Goal: Task Accomplishment & Management: Use online tool/utility

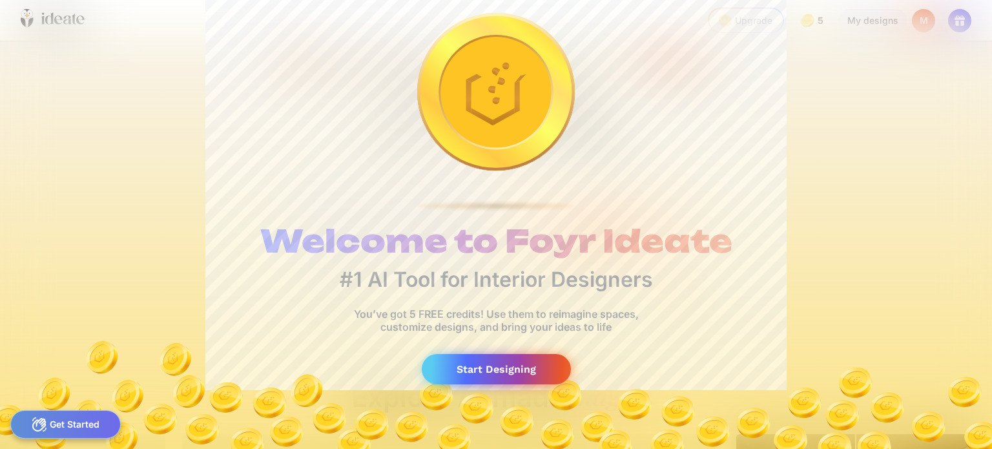
click at [489, 360] on div "Start Designing" at bounding box center [496, 369] width 149 height 30
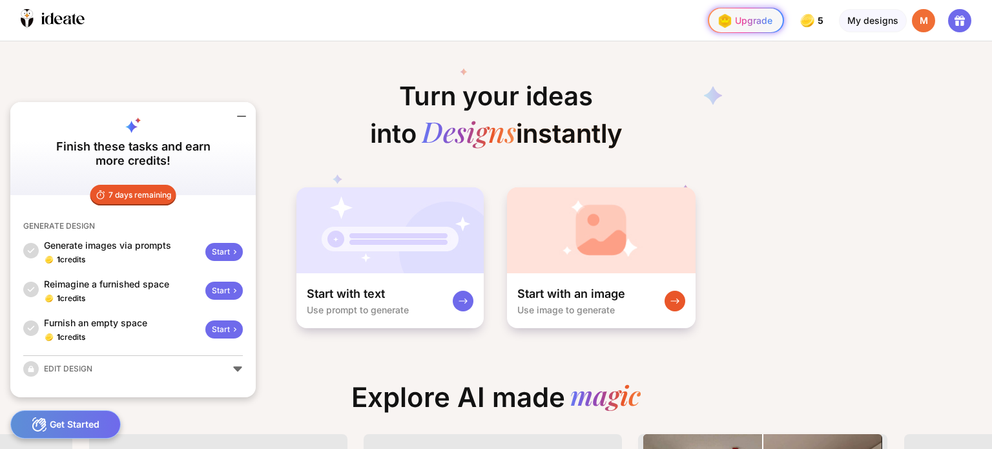
click at [753, 12] on div "Upgrade" at bounding box center [743, 20] width 58 height 21
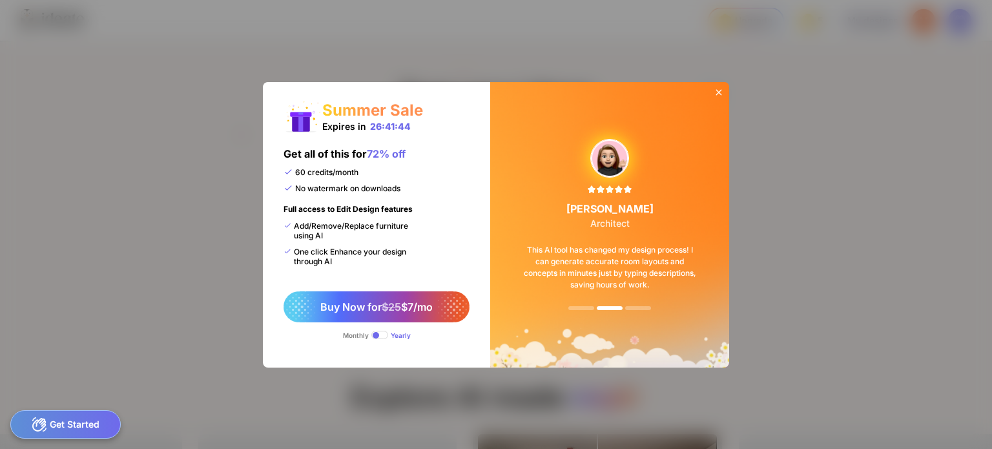
click at [378, 333] on span at bounding box center [379, 335] width 17 height 8
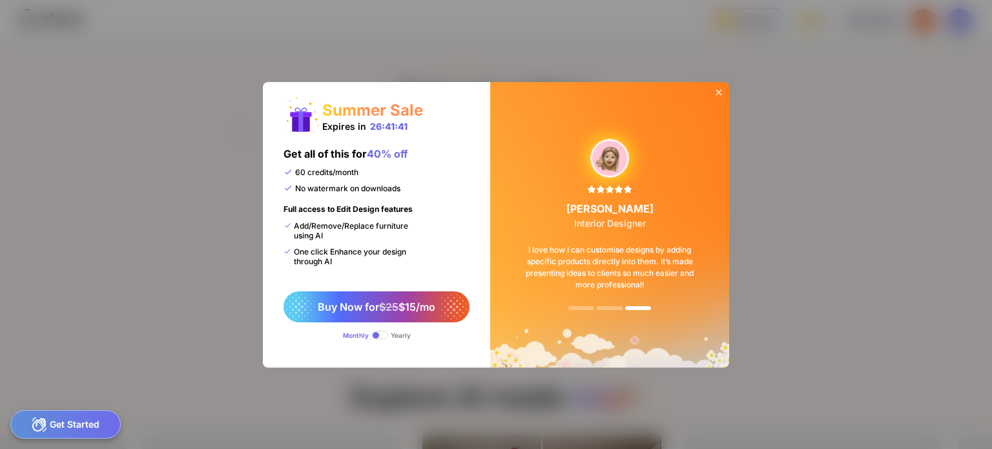
click at [378, 333] on span at bounding box center [379, 335] width 17 height 8
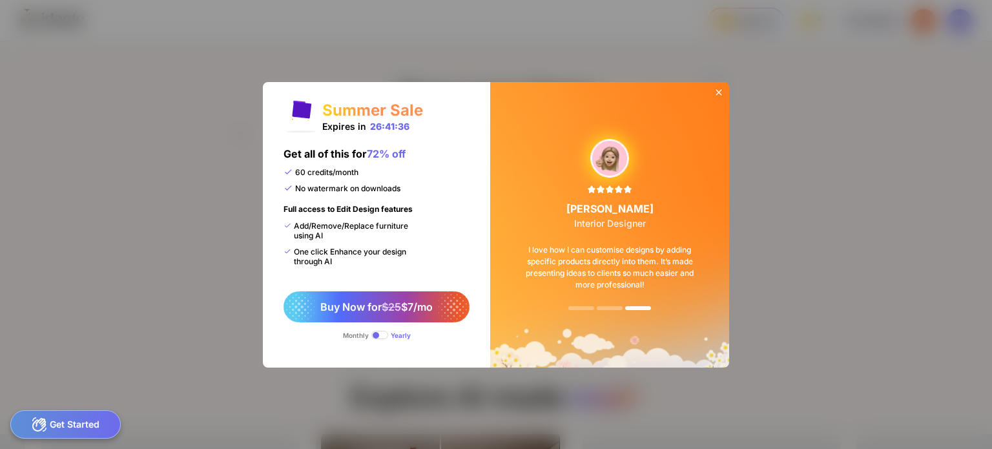
click at [378, 333] on span at bounding box center [379, 335] width 17 height 8
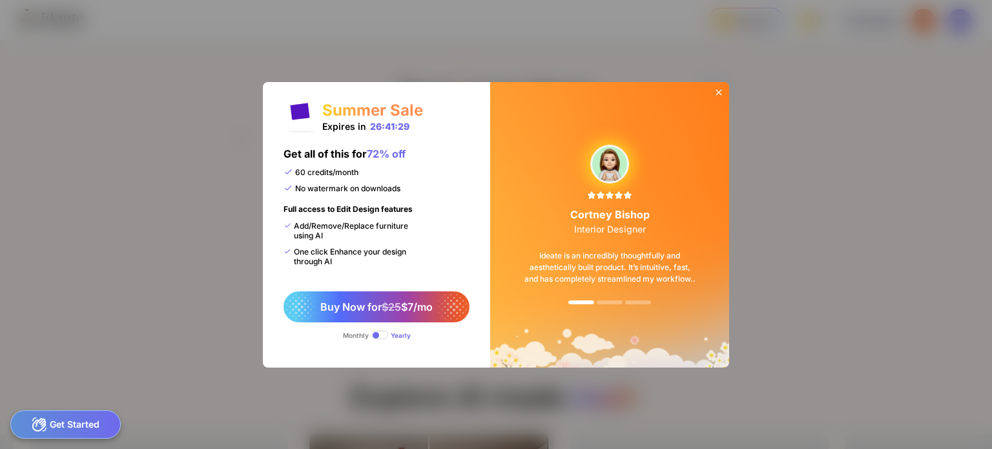
click at [713, 86] on div at bounding box center [719, 93] width 21 height 23
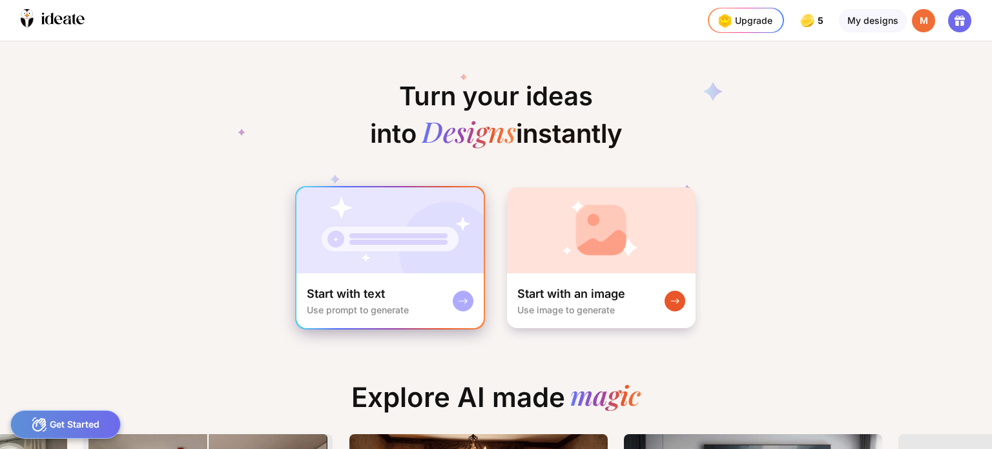
click at [409, 248] on img at bounding box center [390, 230] width 187 height 86
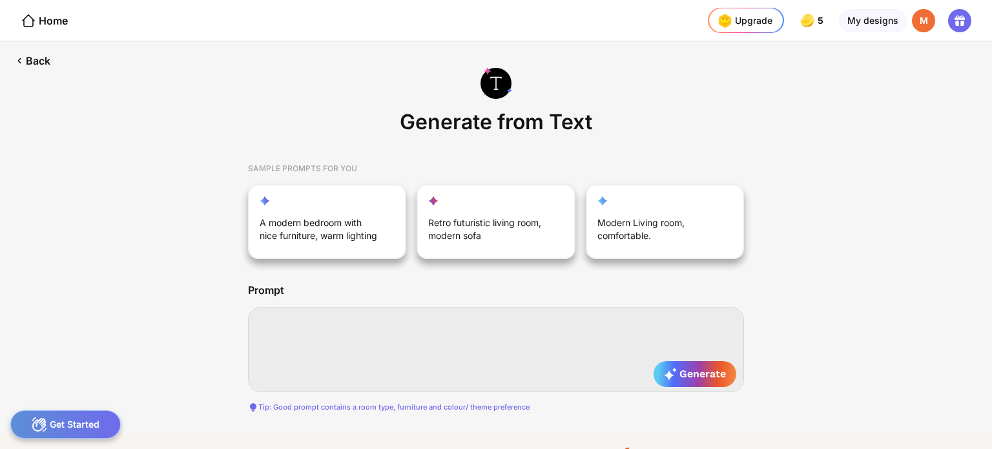
click at [370, 338] on textarea at bounding box center [496, 349] width 496 height 85
click at [446, 325] on textarea "**********" at bounding box center [496, 349] width 496 height 85
click at [442, 322] on textarea "**********" at bounding box center [496, 349] width 496 height 85
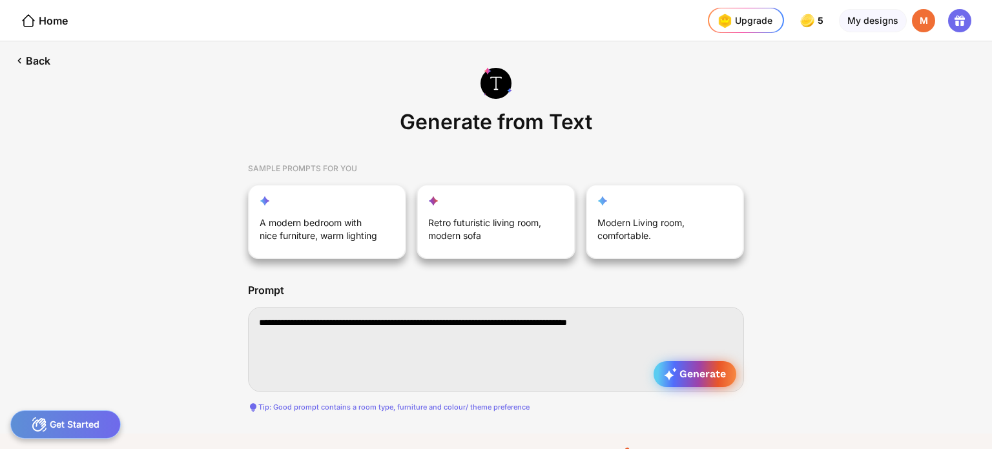
type textarea "**********"
click at [662, 380] on div "Generate" at bounding box center [695, 374] width 83 height 26
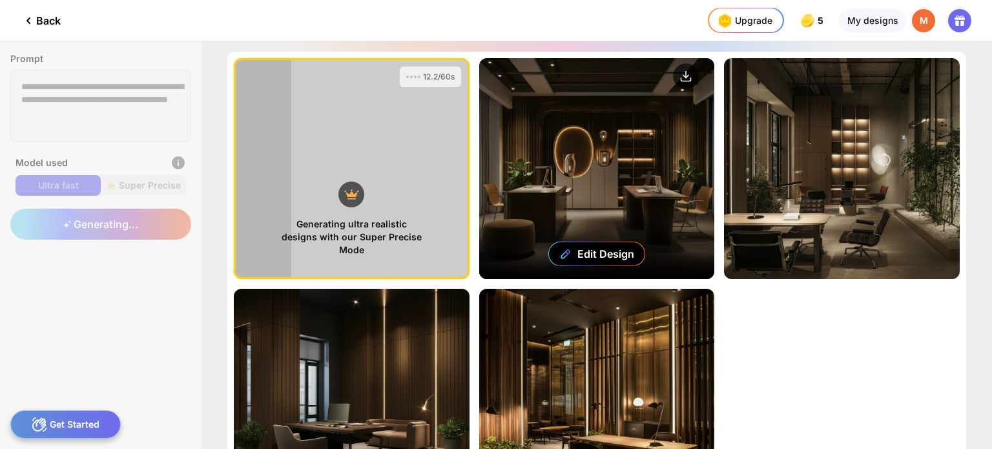
click at [610, 196] on div "Edit Design" at bounding box center [597, 168] width 236 height 221
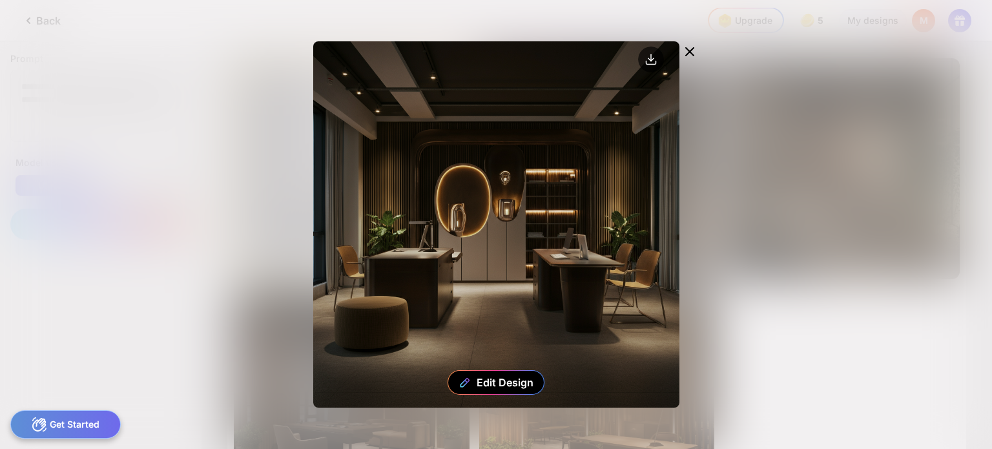
click at [687, 47] on icon at bounding box center [690, 52] width 16 height 16
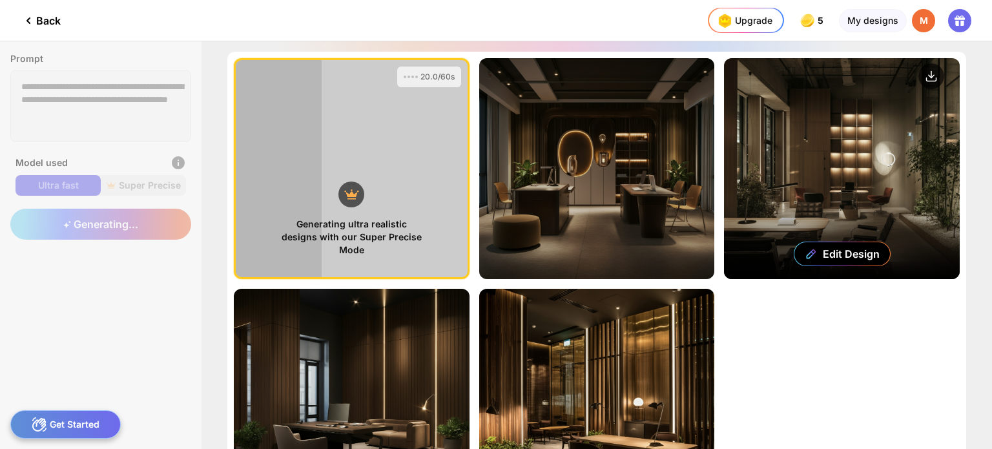
click at [766, 161] on div "Edit Design" at bounding box center [842, 168] width 236 height 221
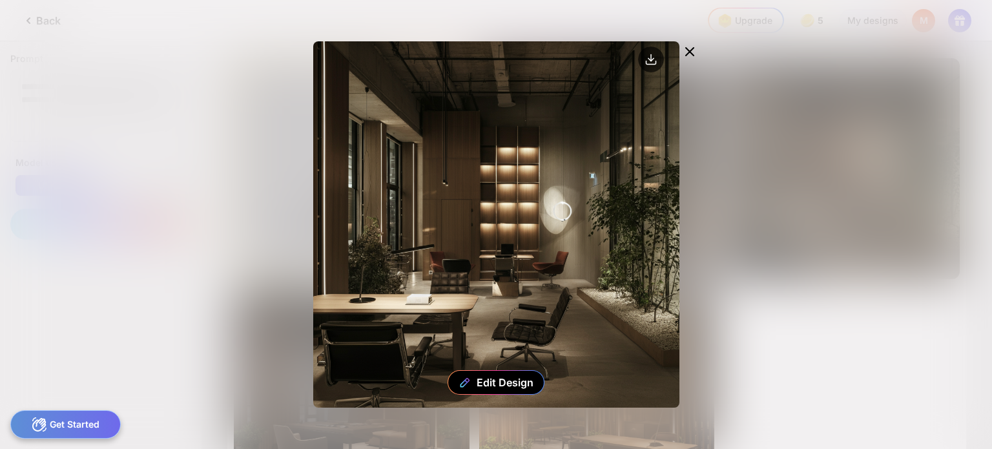
click at [687, 52] on icon at bounding box center [690, 52] width 16 height 16
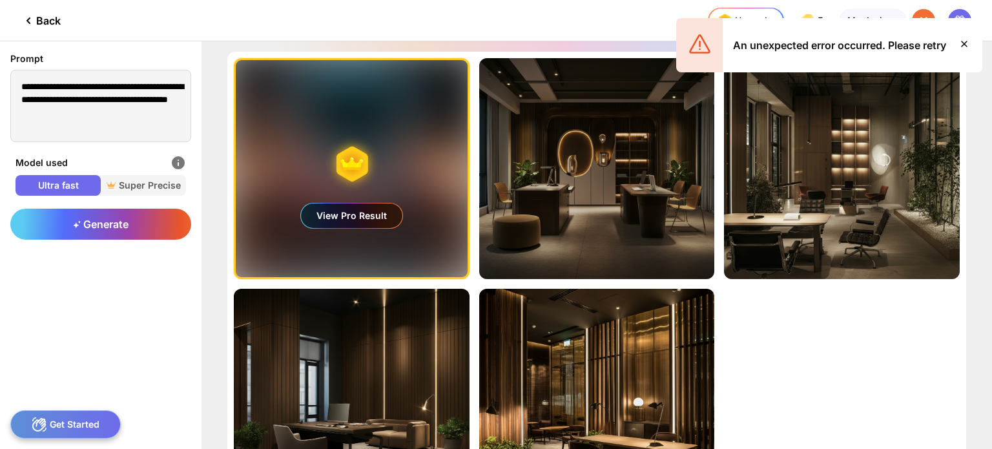
click at [369, 224] on div "View Pro Result" at bounding box center [351, 215] width 101 height 25
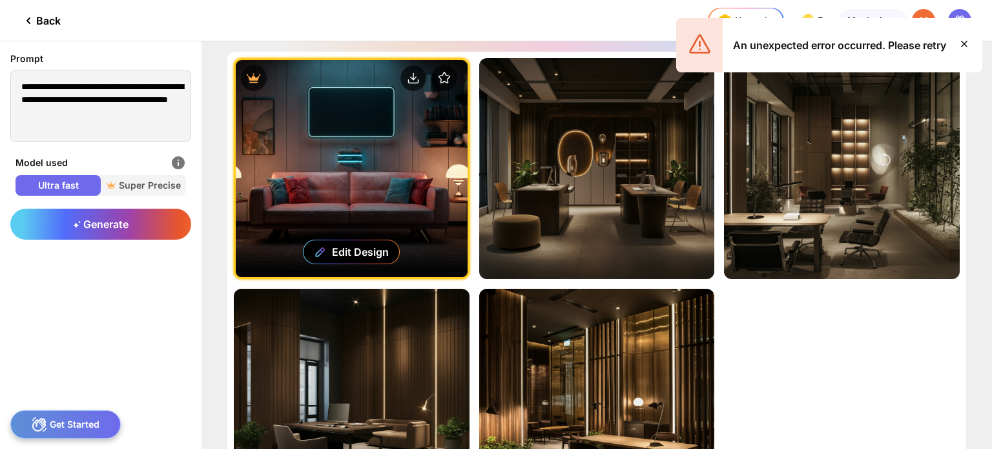
click at [961, 43] on icon at bounding box center [965, 44] width 16 height 16
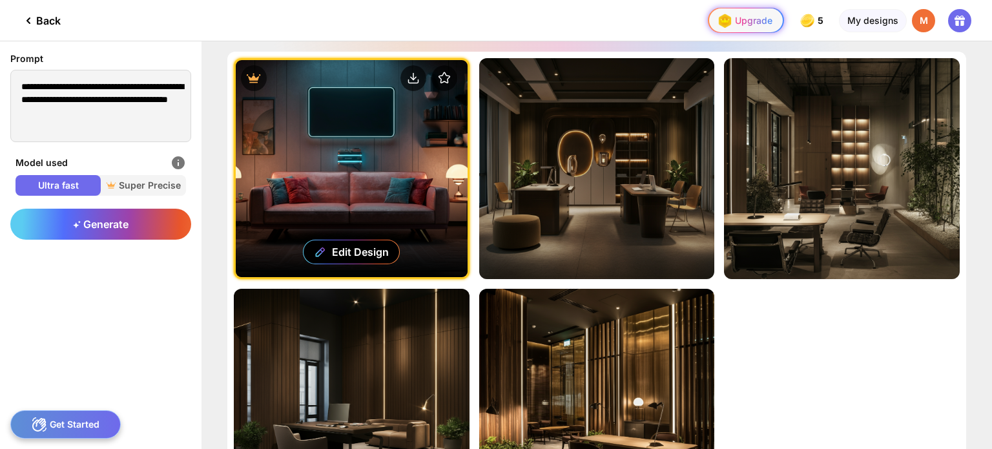
click at [762, 28] on div "Upgrade" at bounding box center [743, 20] width 58 height 21
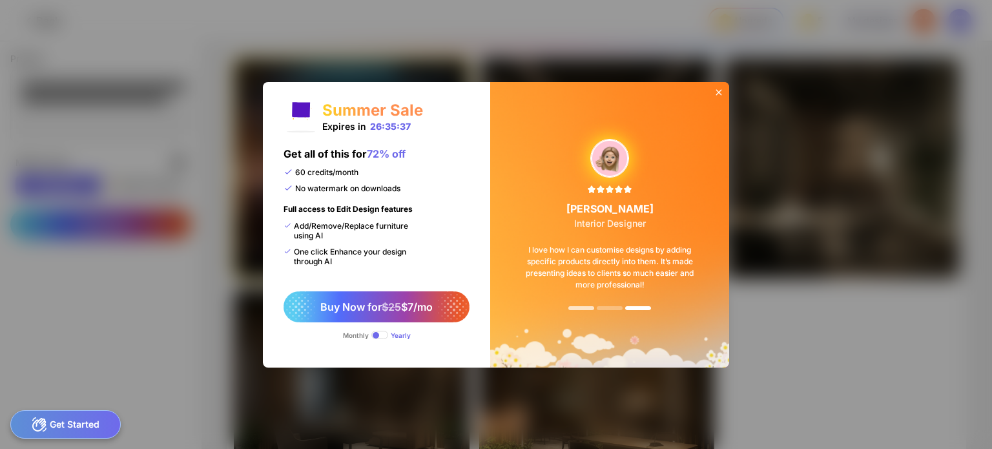
click at [580, 309] on div at bounding box center [581, 308] width 26 height 4
click at [720, 87] on icon at bounding box center [719, 92] width 10 height 10
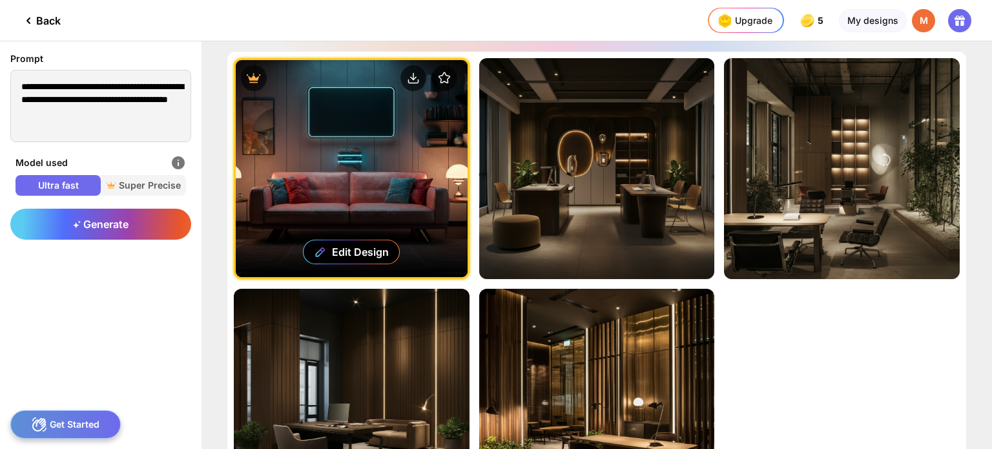
scroll to position [130, 0]
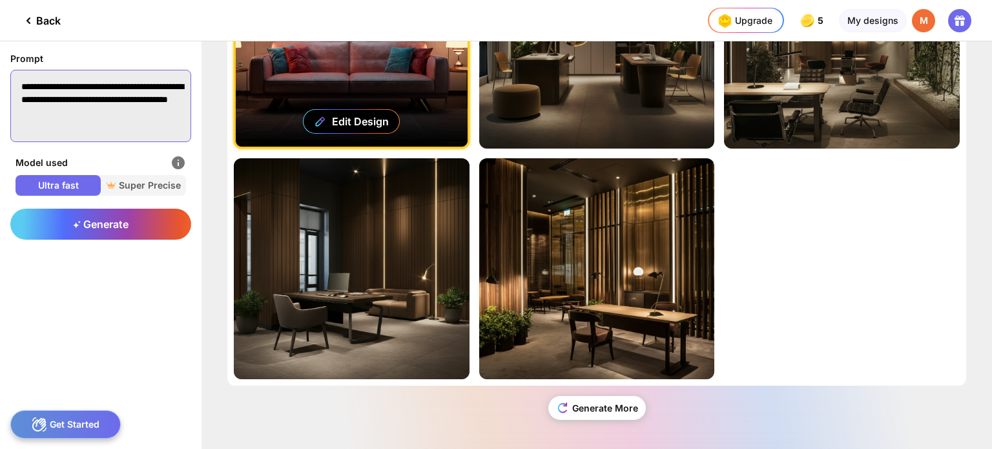
click at [116, 110] on textarea "**********" at bounding box center [100, 106] width 181 height 72
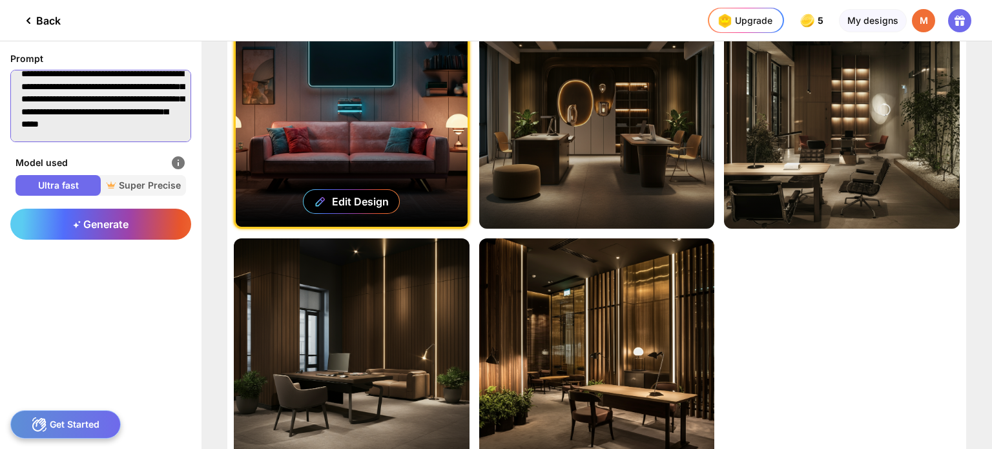
scroll to position [26, 0]
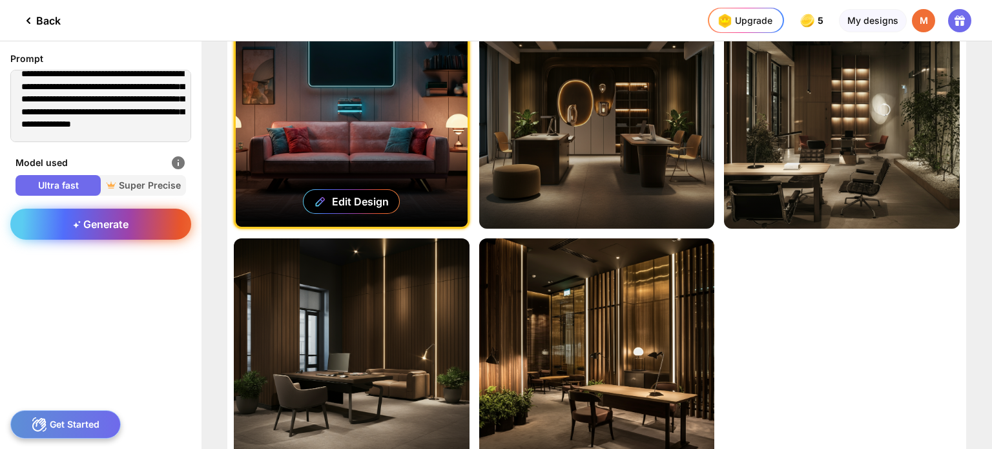
click at [83, 236] on div "Generate" at bounding box center [100, 224] width 181 height 31
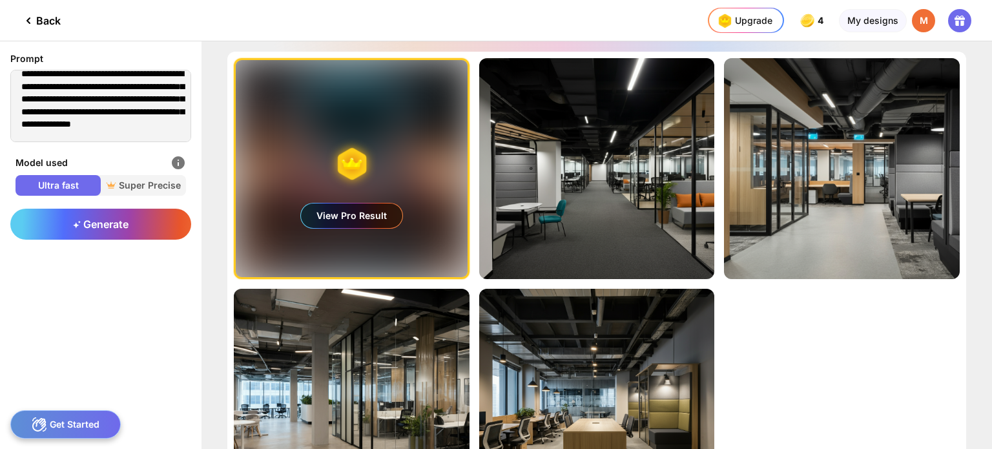
click at [58, 431] on div "Get Started" at bounding box center [65, 424] width 110 height 28
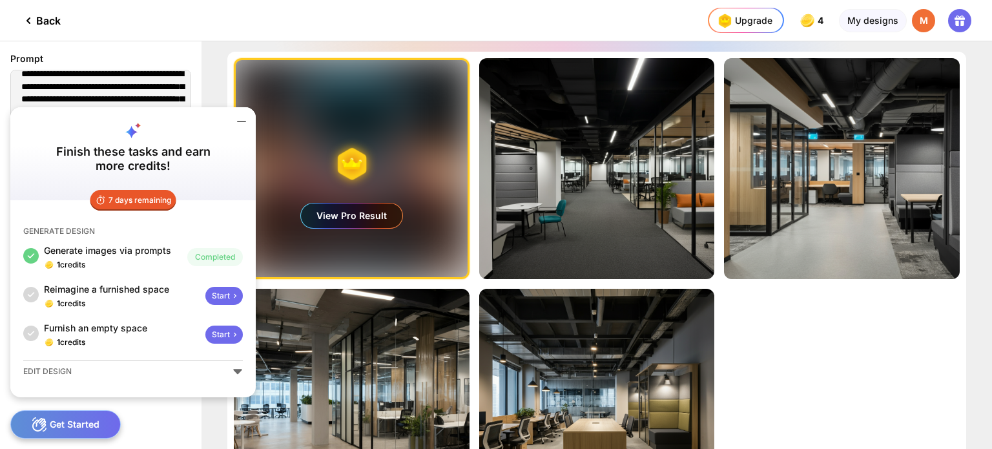
click at [238, 121] on icon at bounding box center [242, 122] width 16 height 16
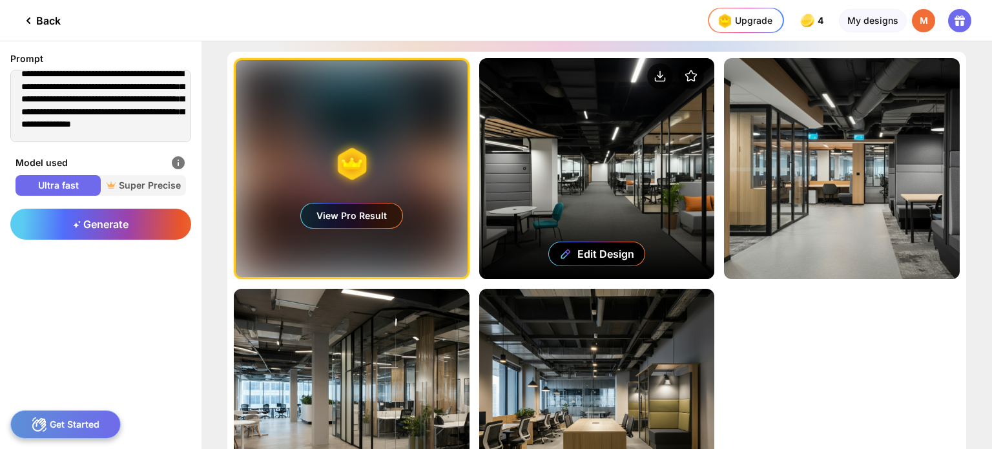
click at [583, 184] on div "Edit Design" at bounding box center [597, 168] width 236 height 221
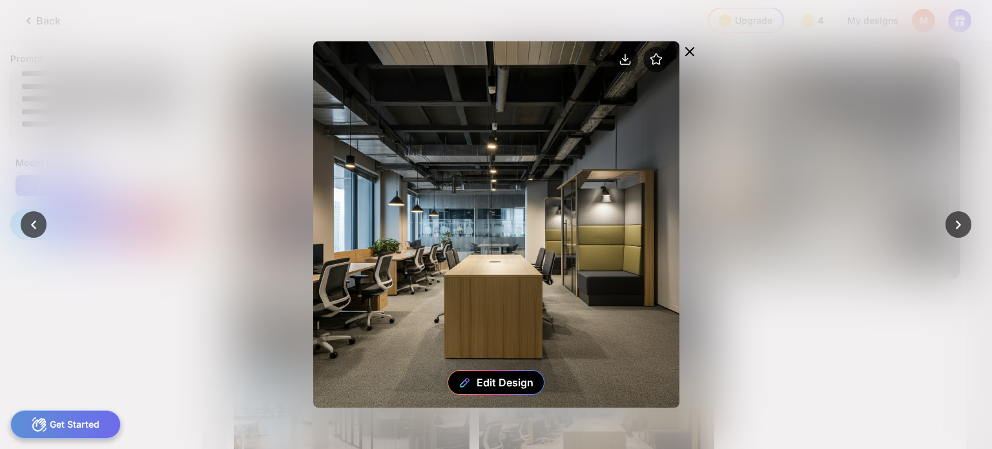
click at [693, 52] on icon at bounding box center [690, 52] width 16 height 16
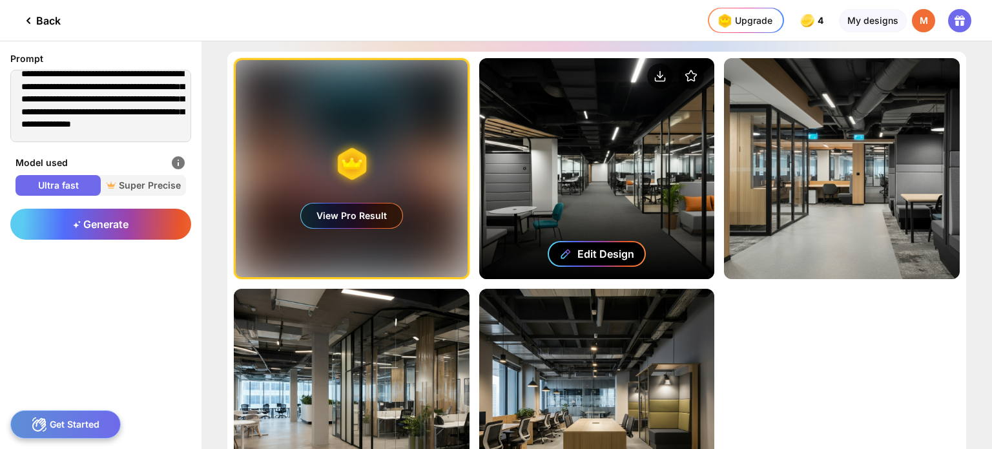
scroll to position [163, 0]
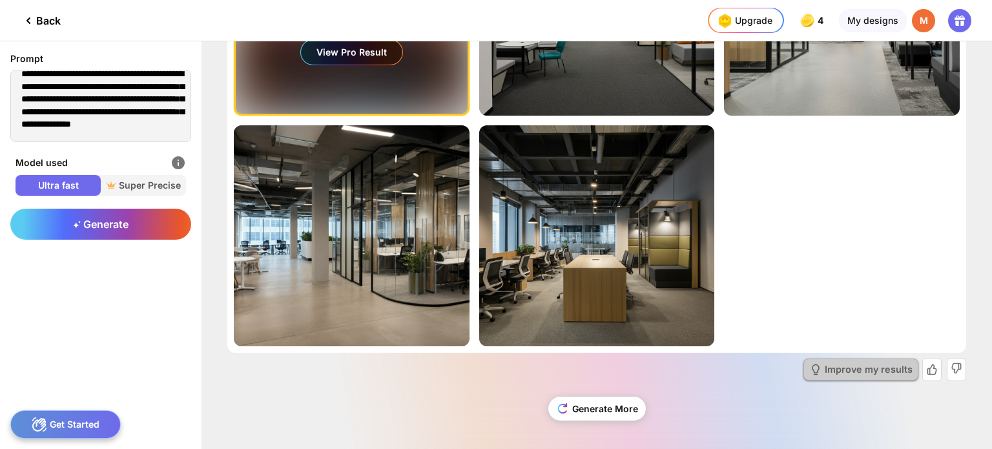
click at [813, 364] on icon at bounding box center [816, 369] width 6 height 10
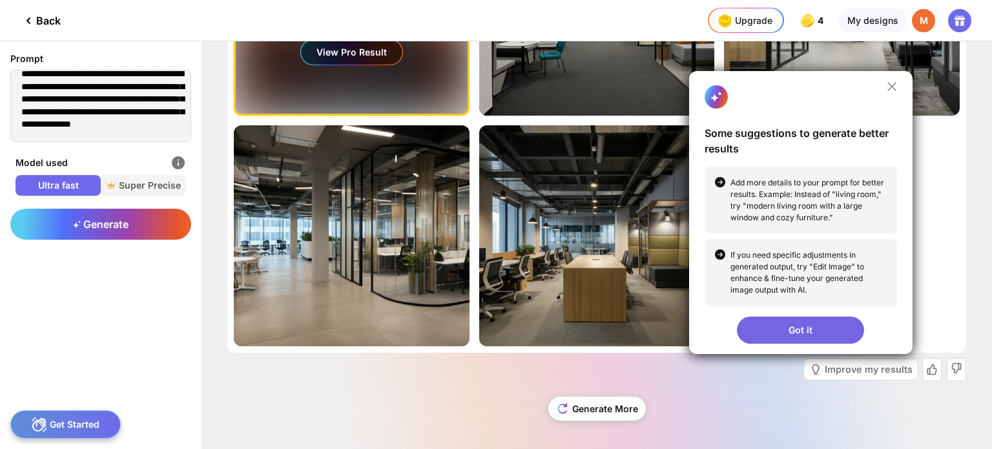
click at [714, 397] on div "Generate More" at bounding box center [596, 413] width 739 height 55
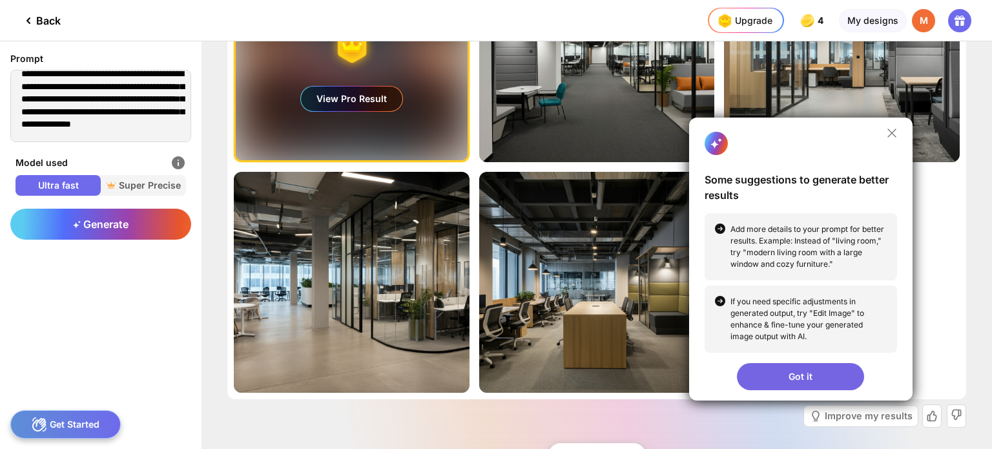
scroll to position [0, 0]
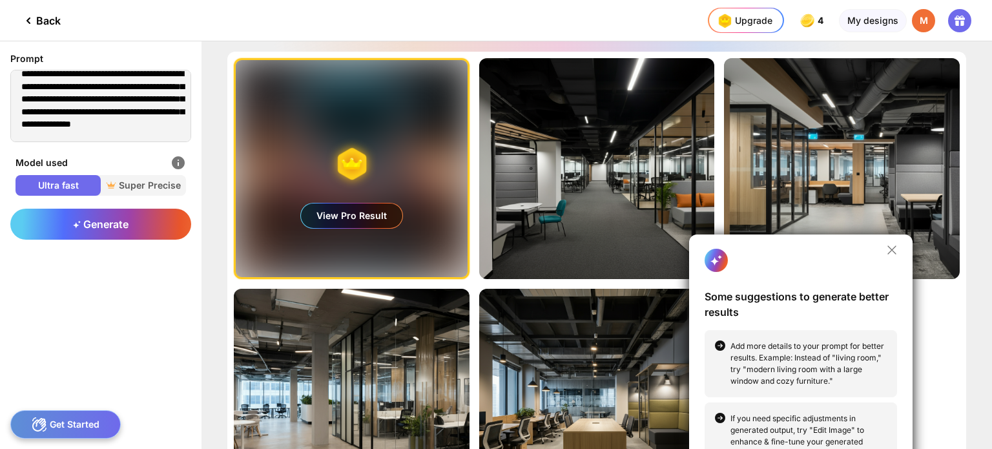
click at [891, 248] on icon at bounding box center [892, 250] width 10 height 10
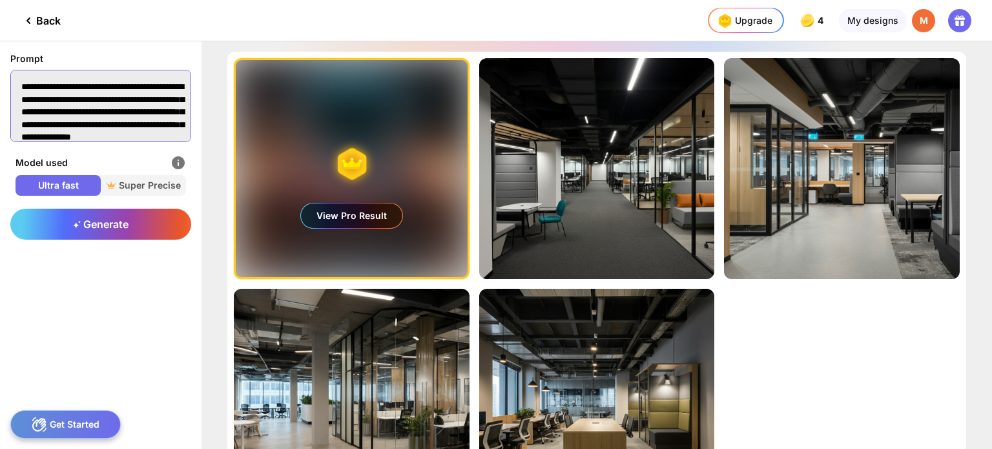
click at [152, 85] on textarea "**********" at bounding box center [100, 106] width 181 height 72
click at [65, 99] on textarea "**********" at bounding box center [100, 106] width 181 height 72
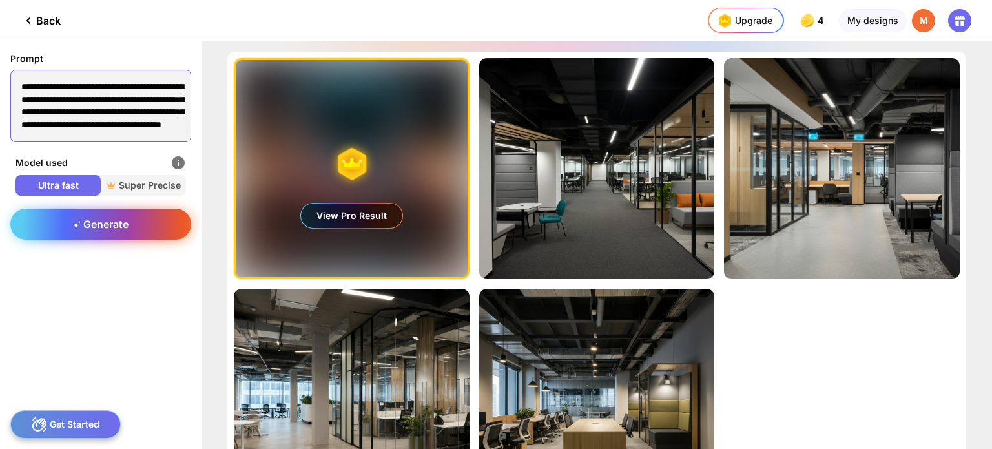
type textarea "**********"
click at [103, 209] on div "Generate" at bounding box center [100, 224] width 181 height 31
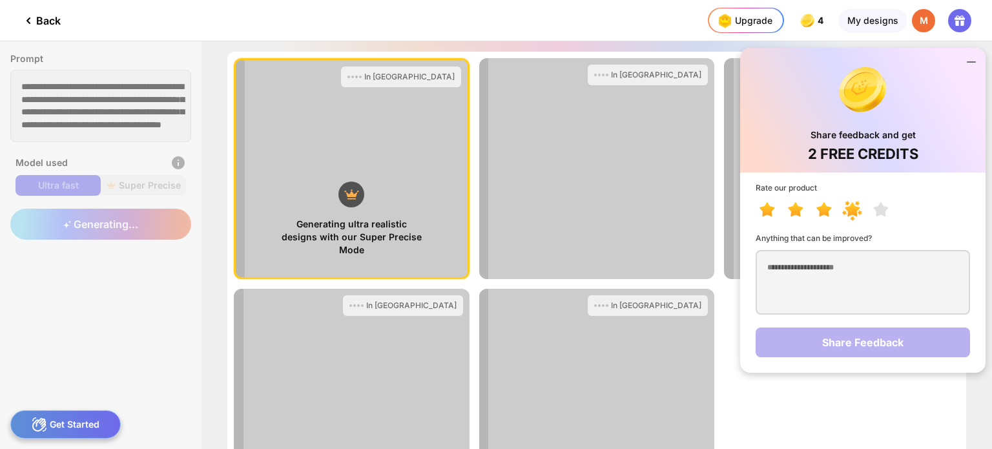
click at [842, 213] on icon at bounding box center [844, 212] width 5 height 5
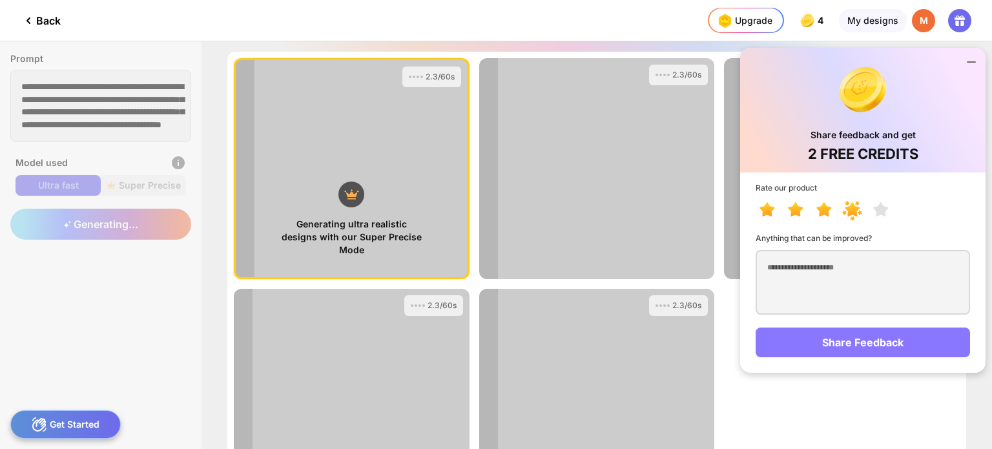
click at [815, 346] on div "Share Feedback" at bounding box center [863, 343] width 214 height 30
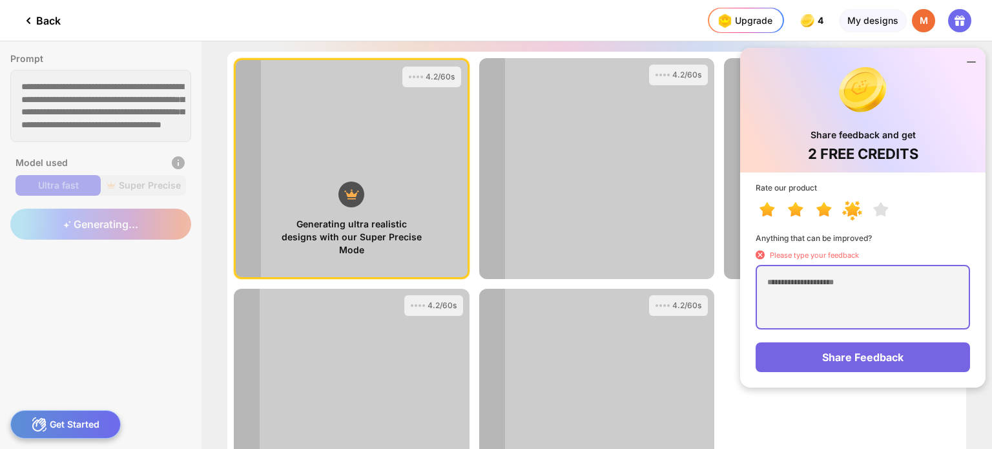
click at [828, 297] on textarea at bounding box center [863, 297] width 214 height 65
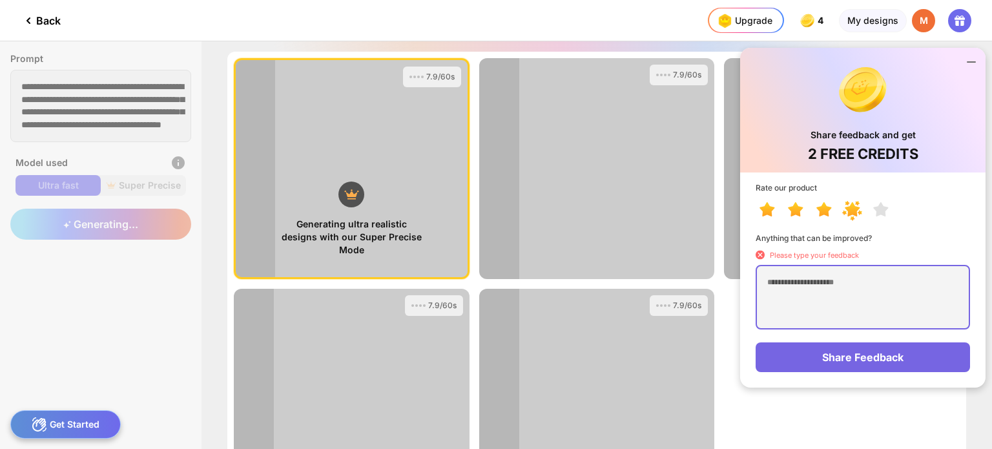
click at [837, 301] on textarea at bounding box center [863, 297] width 214 height 65
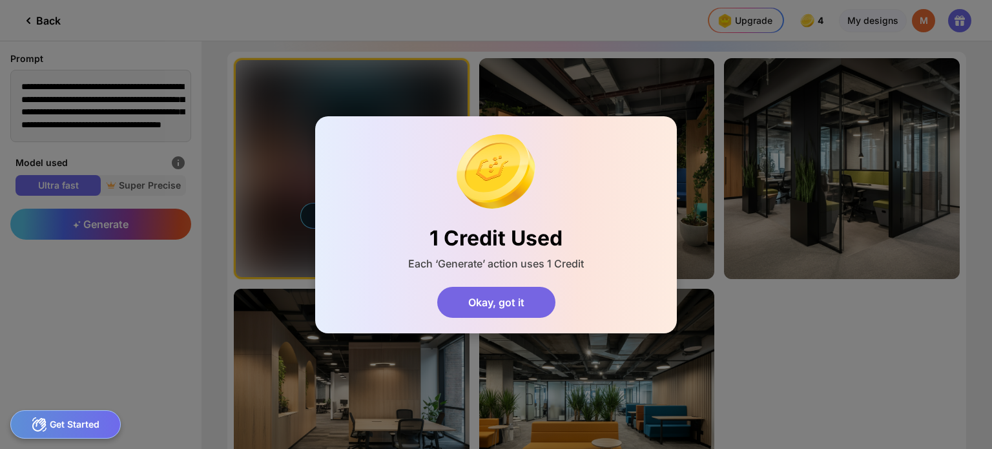
click at [508, 306] on div "Okay, got it" at bounding box center [496, 302] width 118 height 31
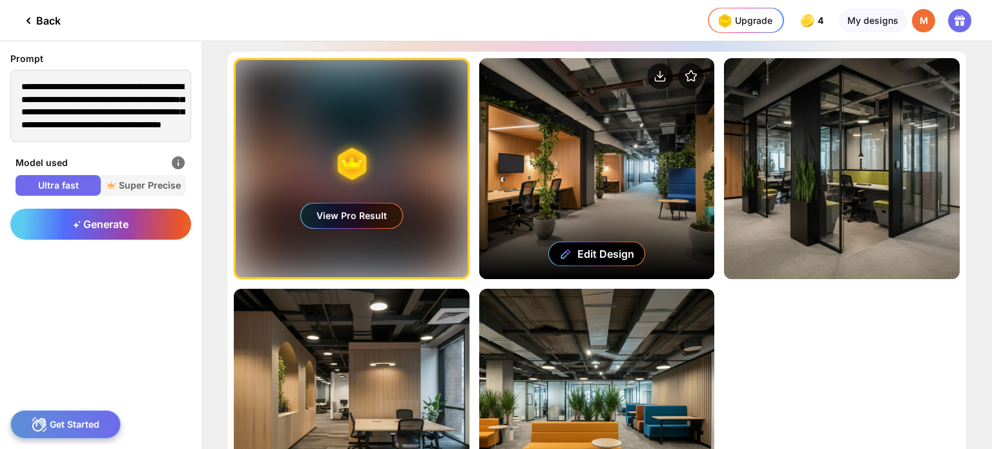
click at [574, 186] on div "Edit Design" at bounding box center [597, 168] width 236 height 221
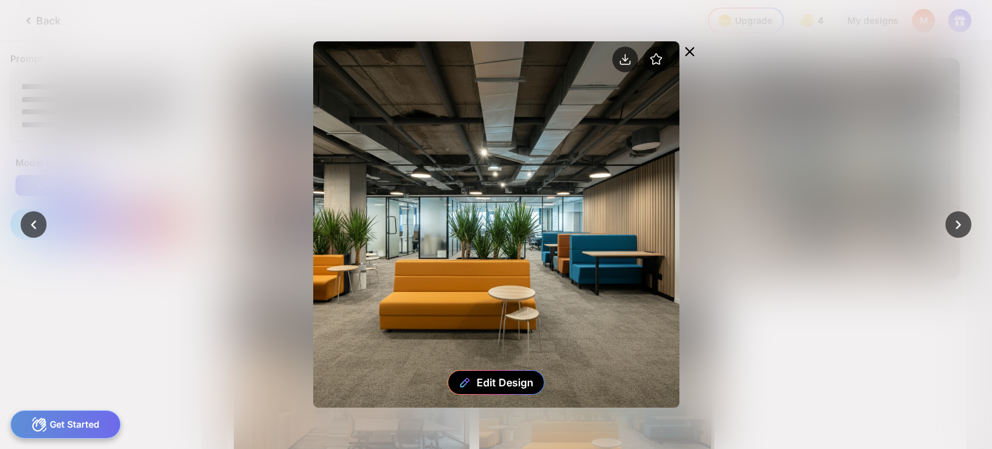
click at [687, 50] on icon at bounding box center [690, 52] width 8 height 8
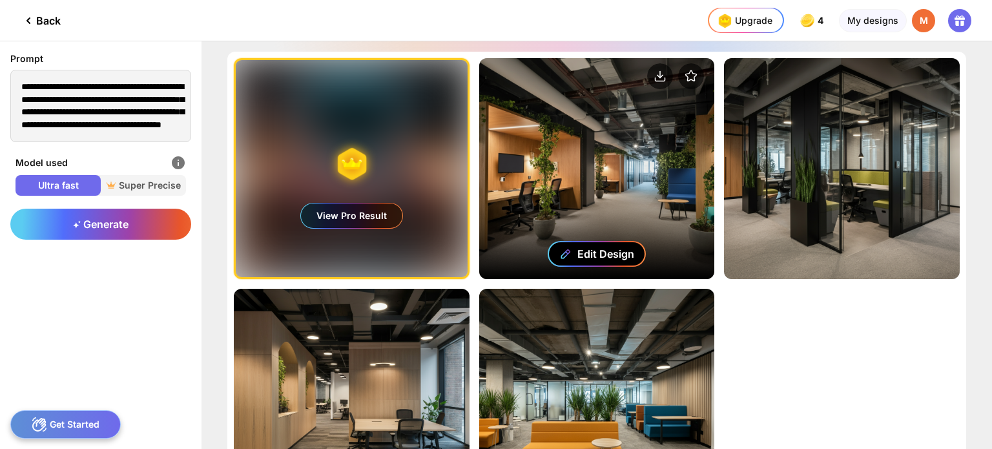
click at [595, 253] on div "Edit Design" at bounding box center [606, 253] width 57 height 13
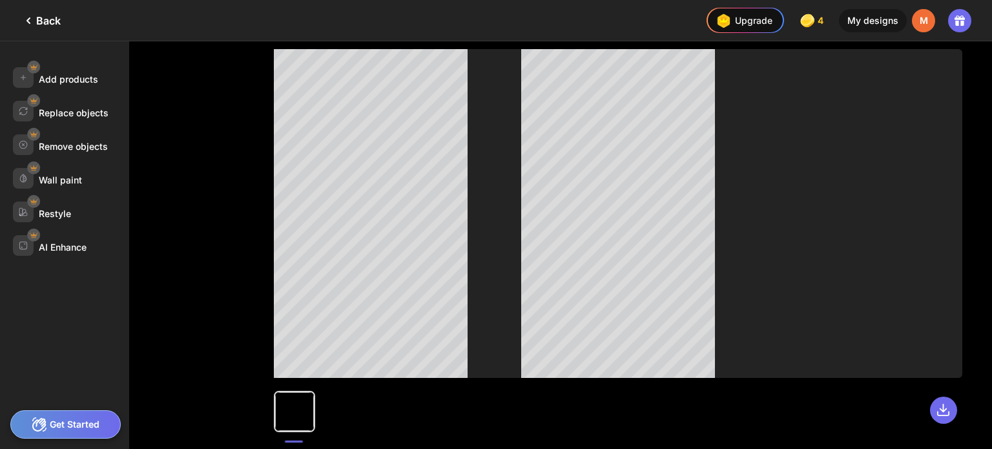
scroll to position [6, 0]
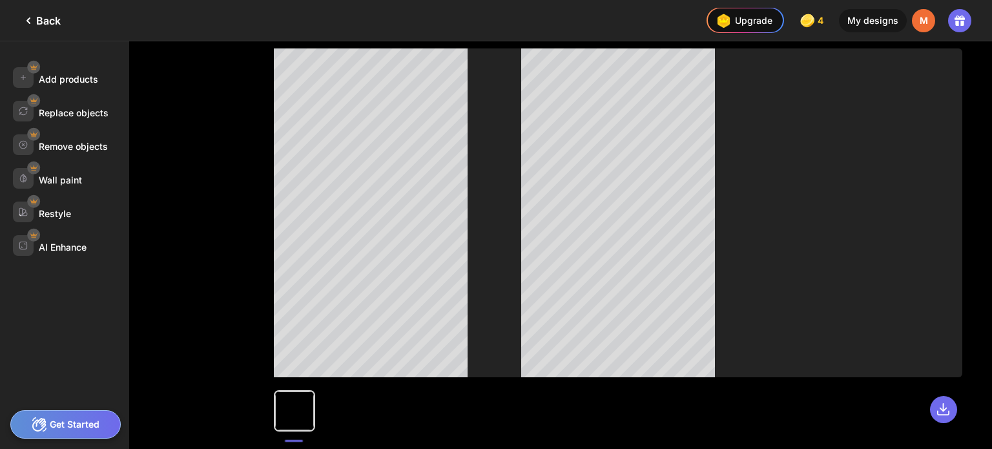
drag, startPoint x: 284, startPoint y: 406, endPoint x: 289, endPoint y: 394, distance: 12.7
click at [286, 406] on div at bounding box center [294, 410] width 39 height 39
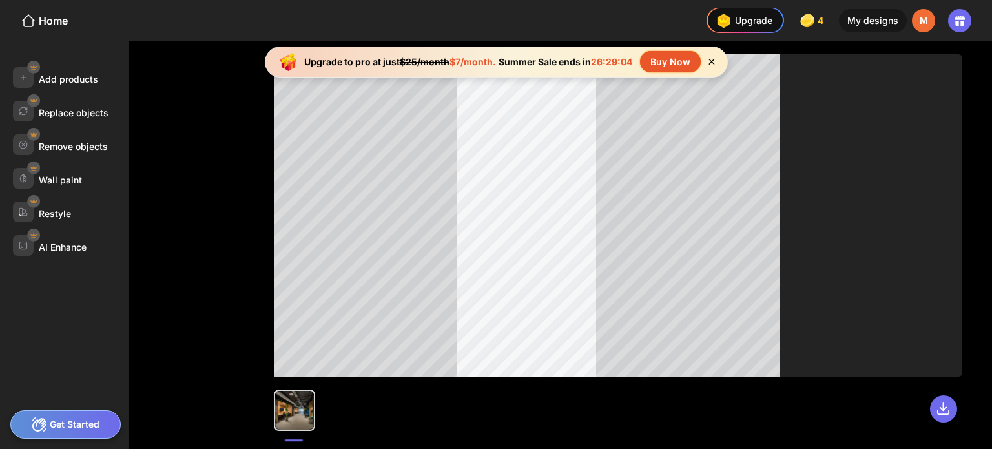
click at [714, 58] on icon at bounding box center [711, 61] width 11 height 11
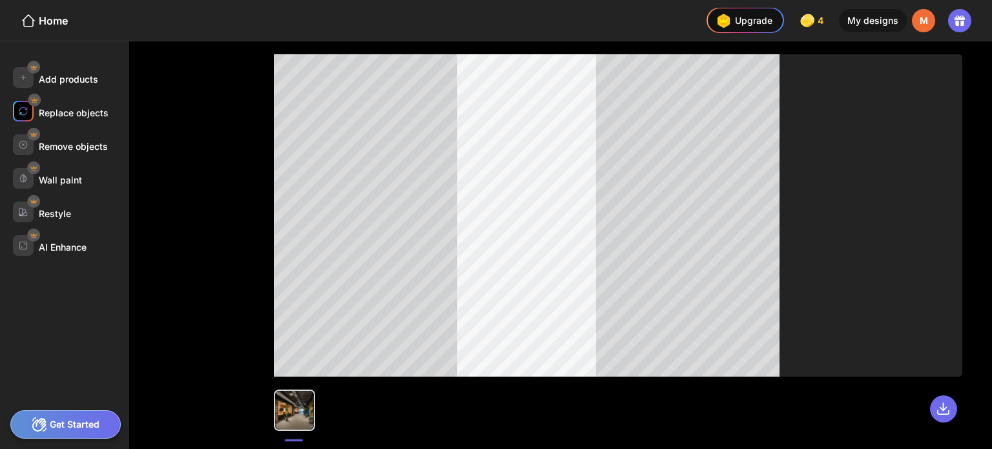
click at [25, 112] on img at bounding box center [23, 111] width 9 height 9
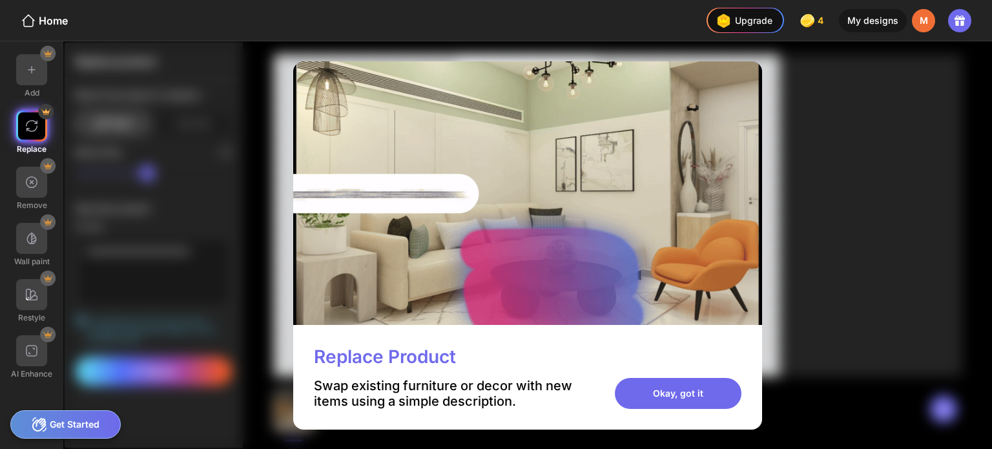
click at [666, 395] on div "Okay, got it" at bounding box center [678, 393] width 127 height 31
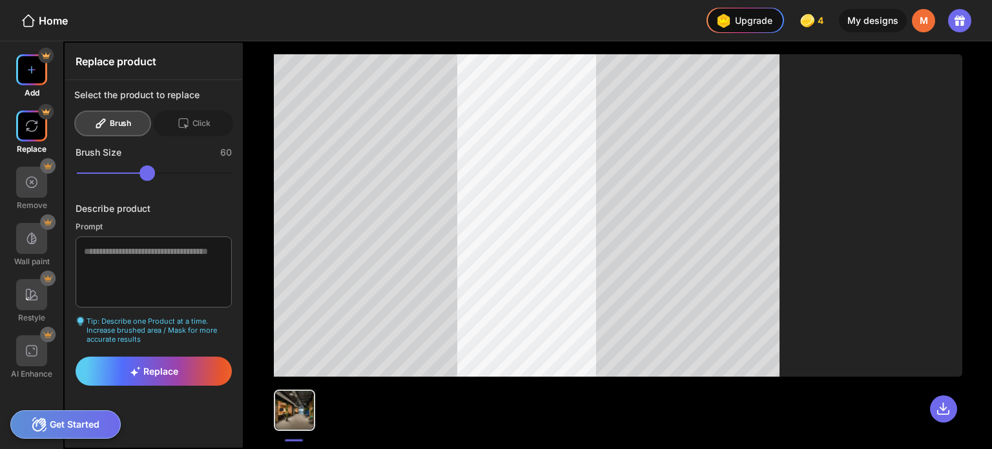
click at [36, 70] on img at bounding box center [31, 69] width 13 height 13
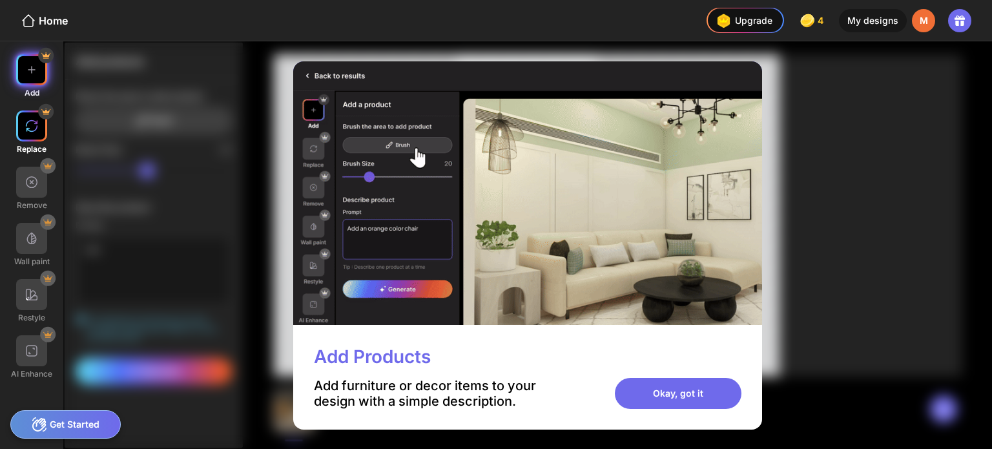
click at [20, 120] on div at bounding box center [31, 125] width 31 height 31
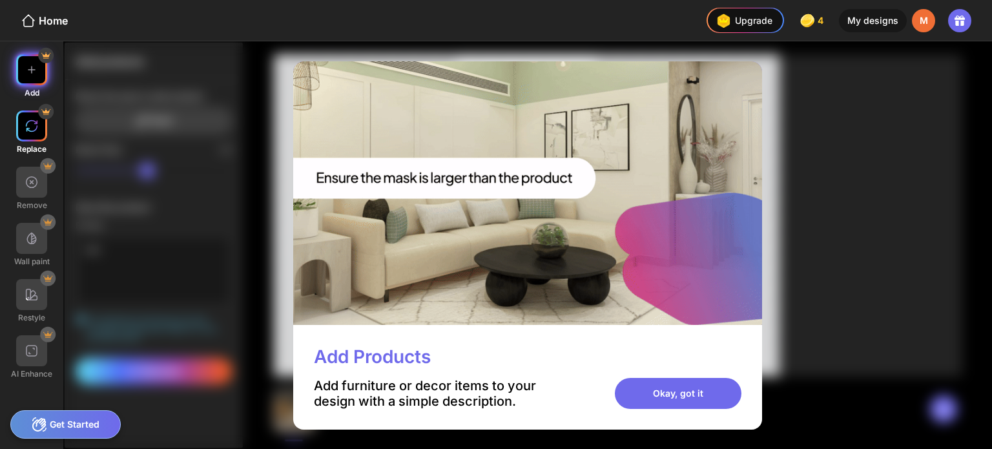
click at [21, 120] on div at bounding box center [31, 125] width 31 height 31
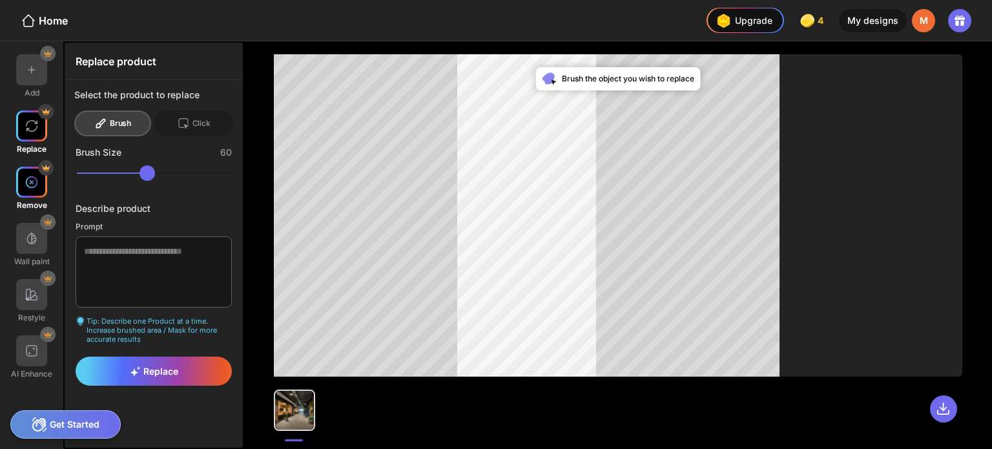
click at [34, 191] on div at bounding box center [31, 182] width 31 height 31
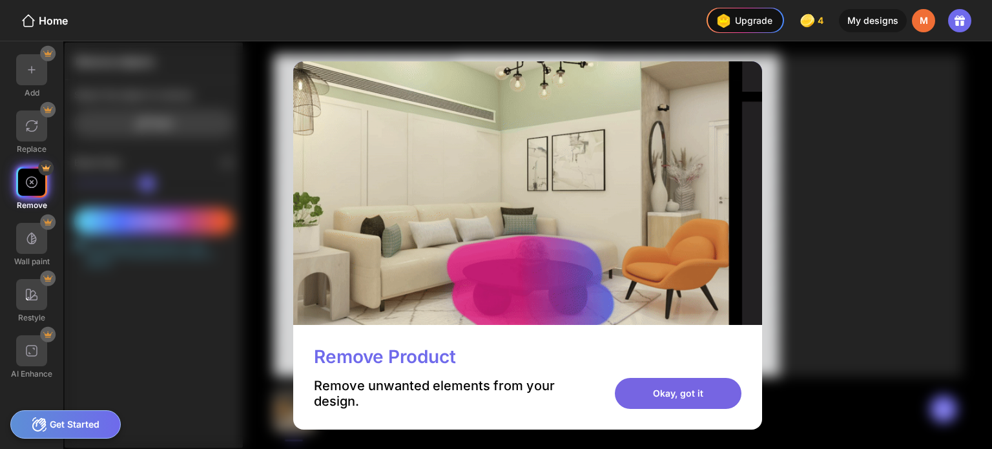
click at [685, 390] on div "Okay, got it" at bounding box center [678, 393] width 127 height 31
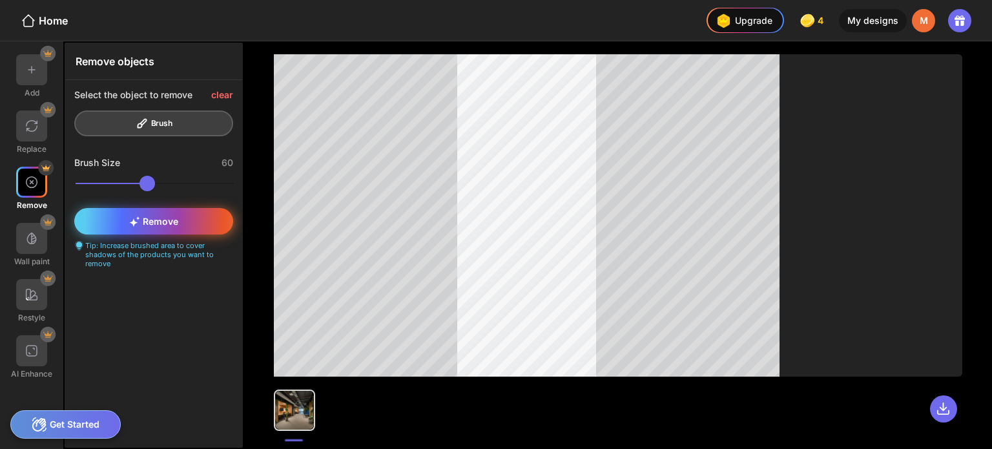
click at [187, 218] on div "Remove" at bounding box center [153, 221] width 159 height 26
